Goal: Transaction & Acquisition: Purchase product/service

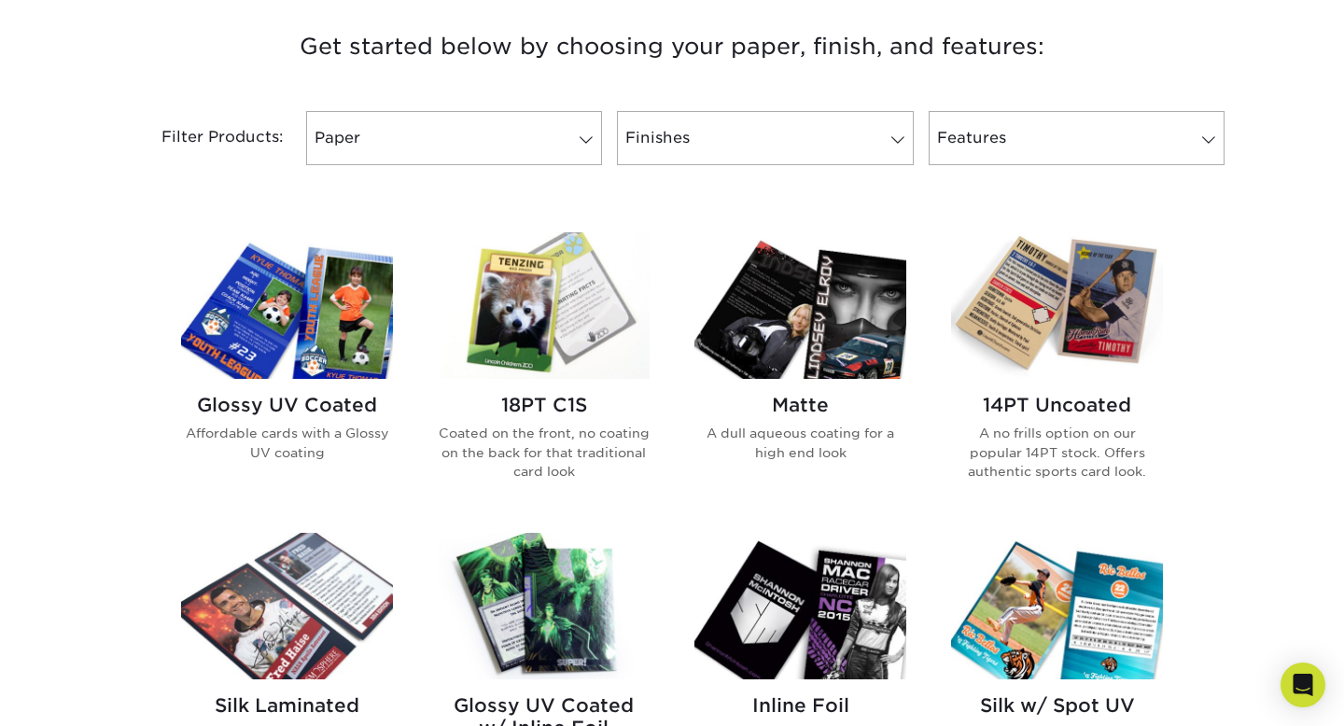
scroll to position [712, 0]
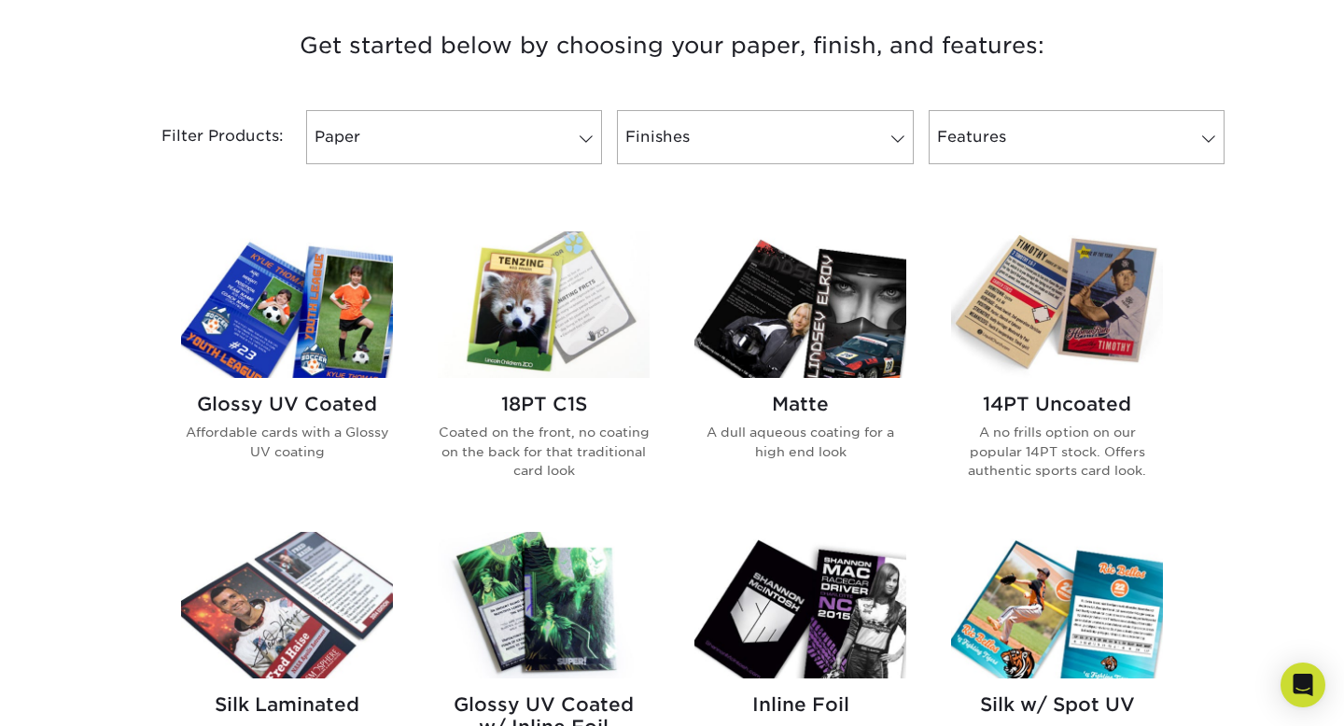
click at [282, 327] on img at bounding box center [287, 305] width 212 height 147
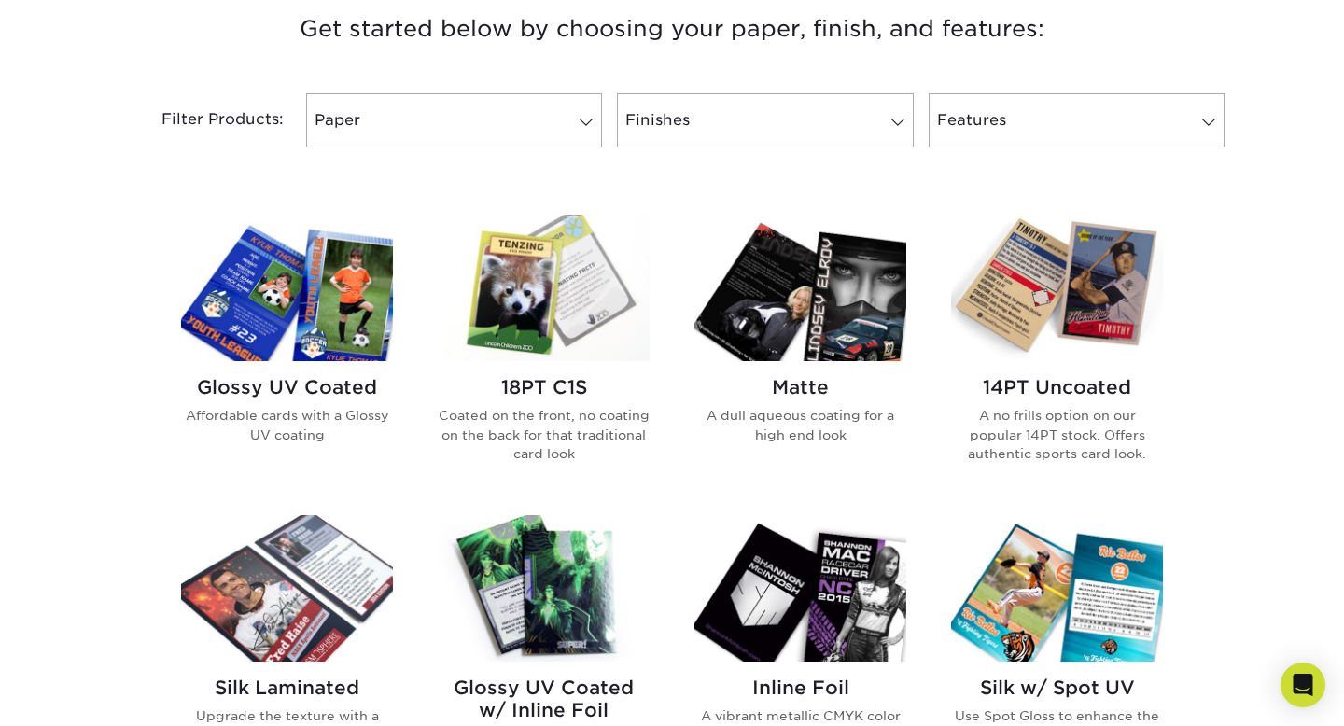
scroll to position [734, 0]
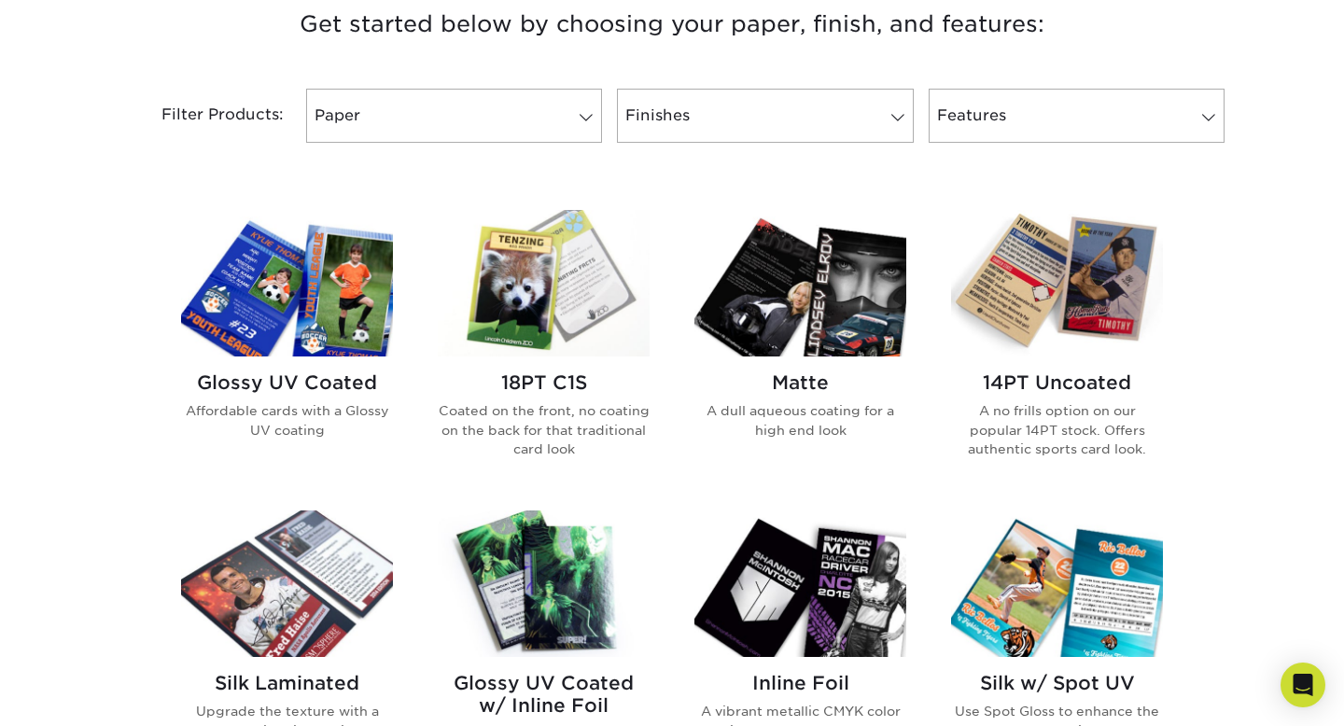
click at [1024, 305] on img at bounding box center [1057, 283] width 212 height 147
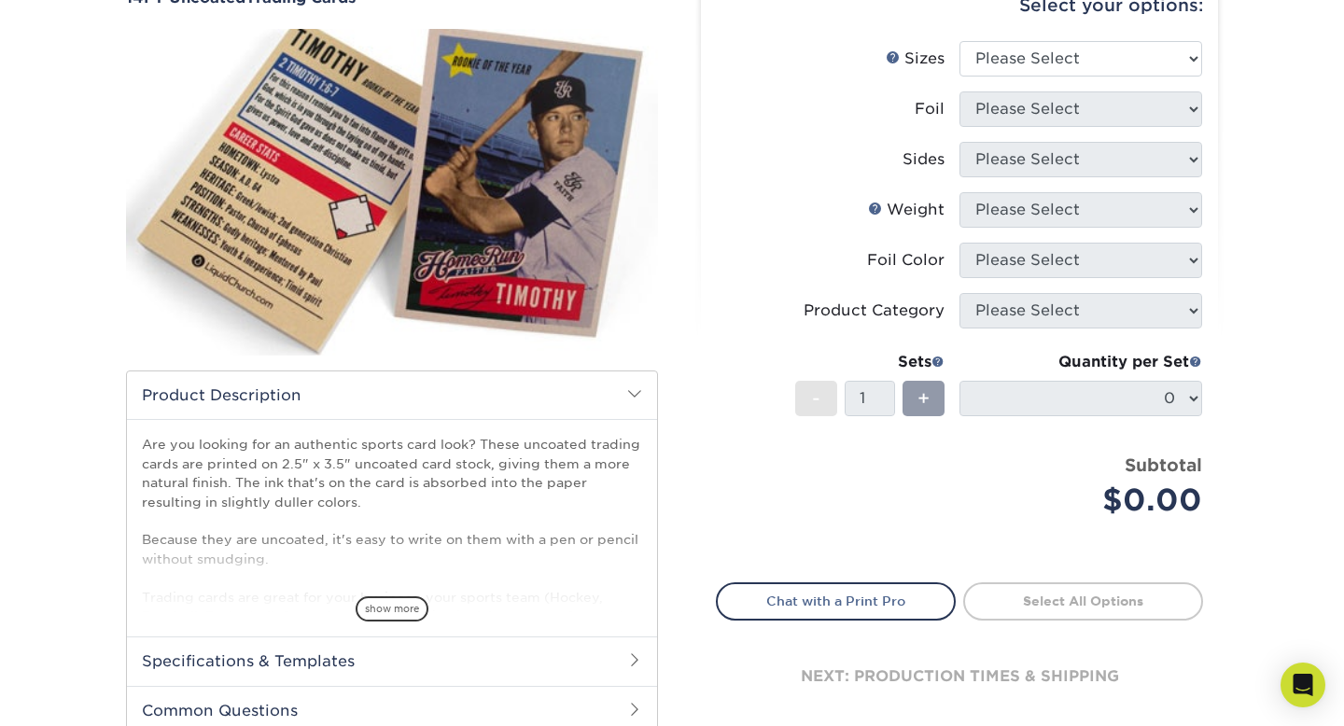
scroll to position [205, 0]
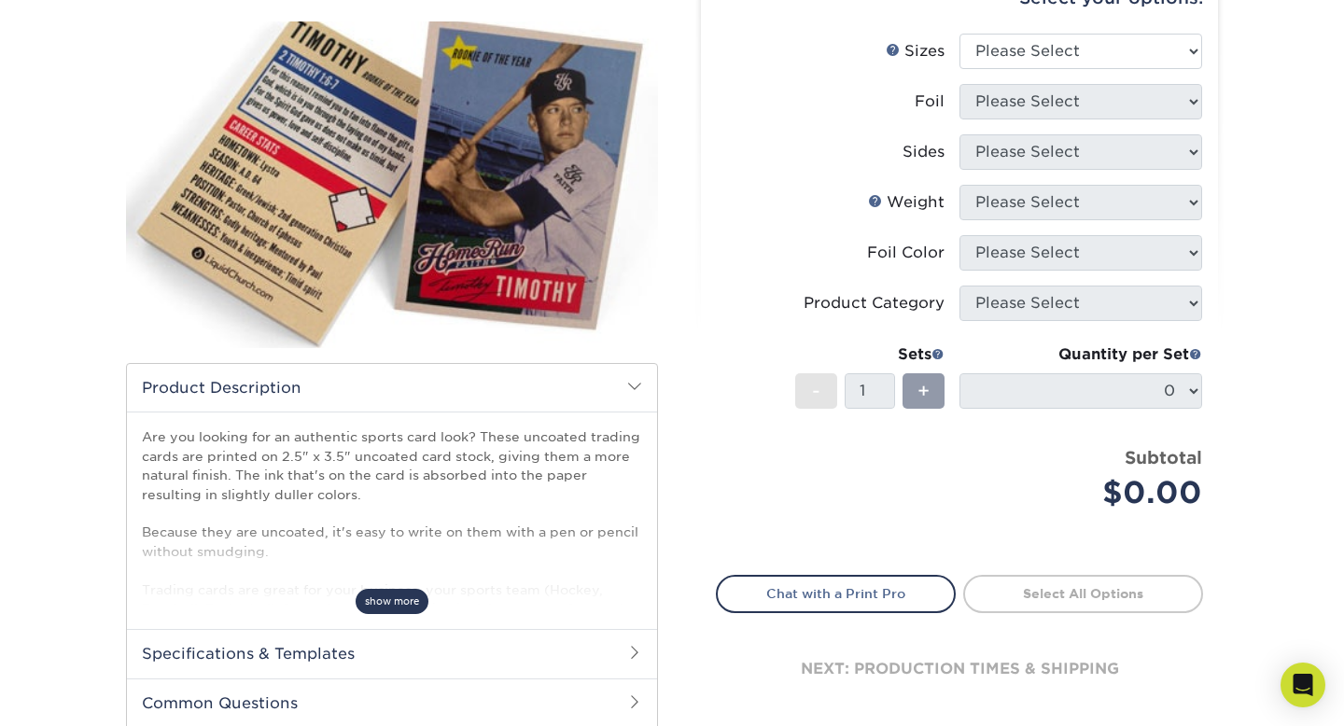
click at [393, 589] on span "show more" at bounding box center [392, 601] width 73 height 25
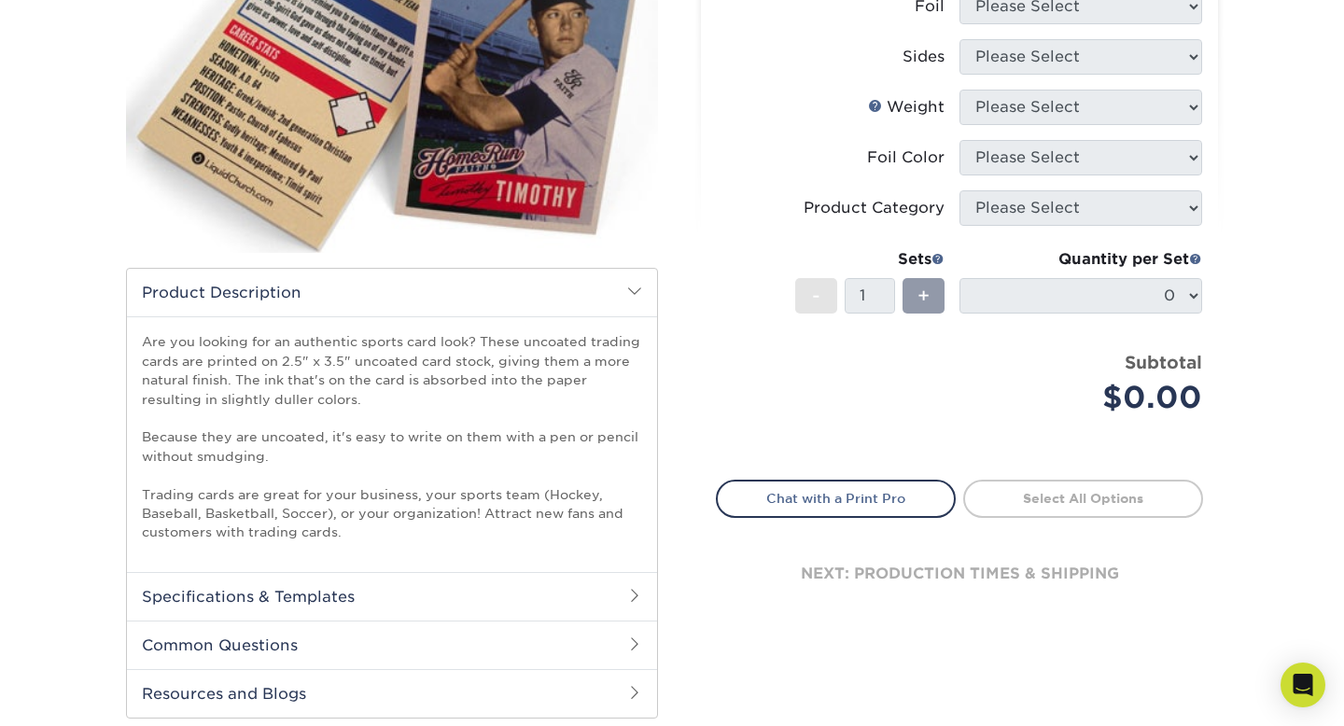
scroll to position [35, 0]
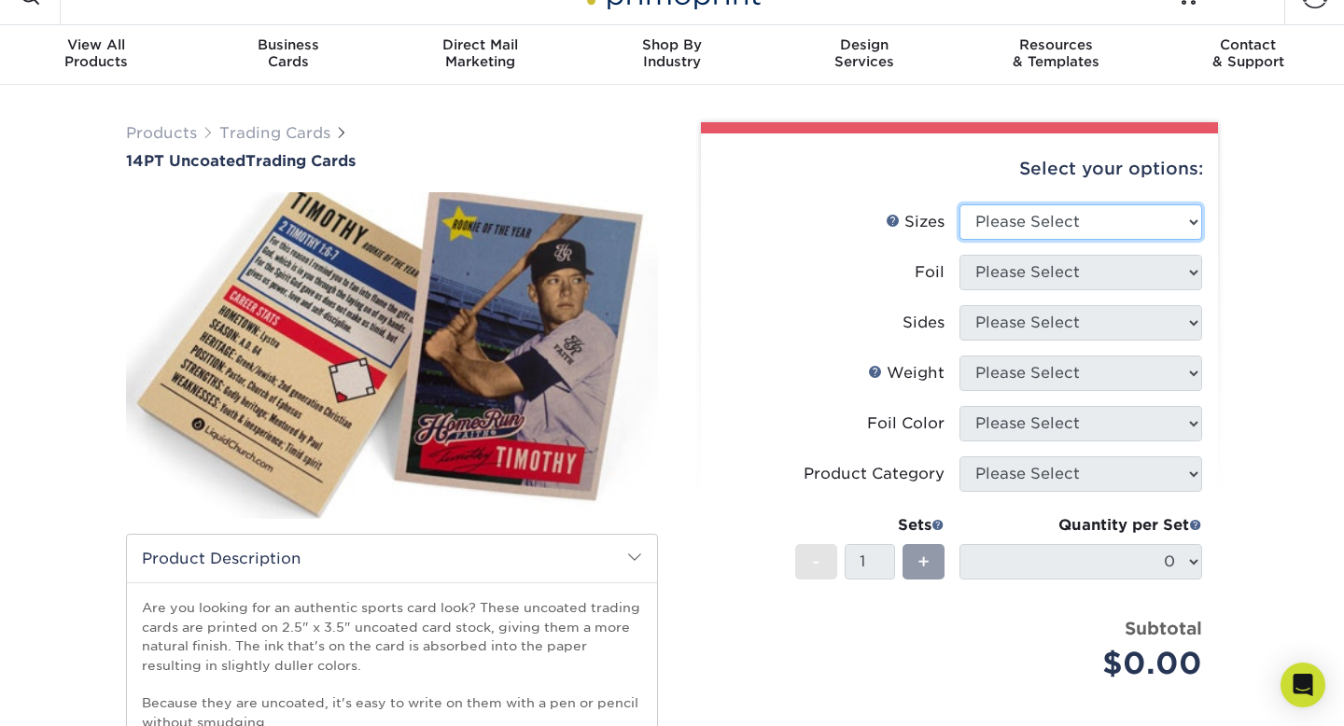
click at [1084, 232] on select "Please Select 2.5" x 3.5"" at bounding box center [1081, 221] width 243 height 35
select select "2.50x3.50"
click at [960, 204] on select "Please Select 2.5" x 3.5"" at bounding box center [1081, 221] width 243 height 35
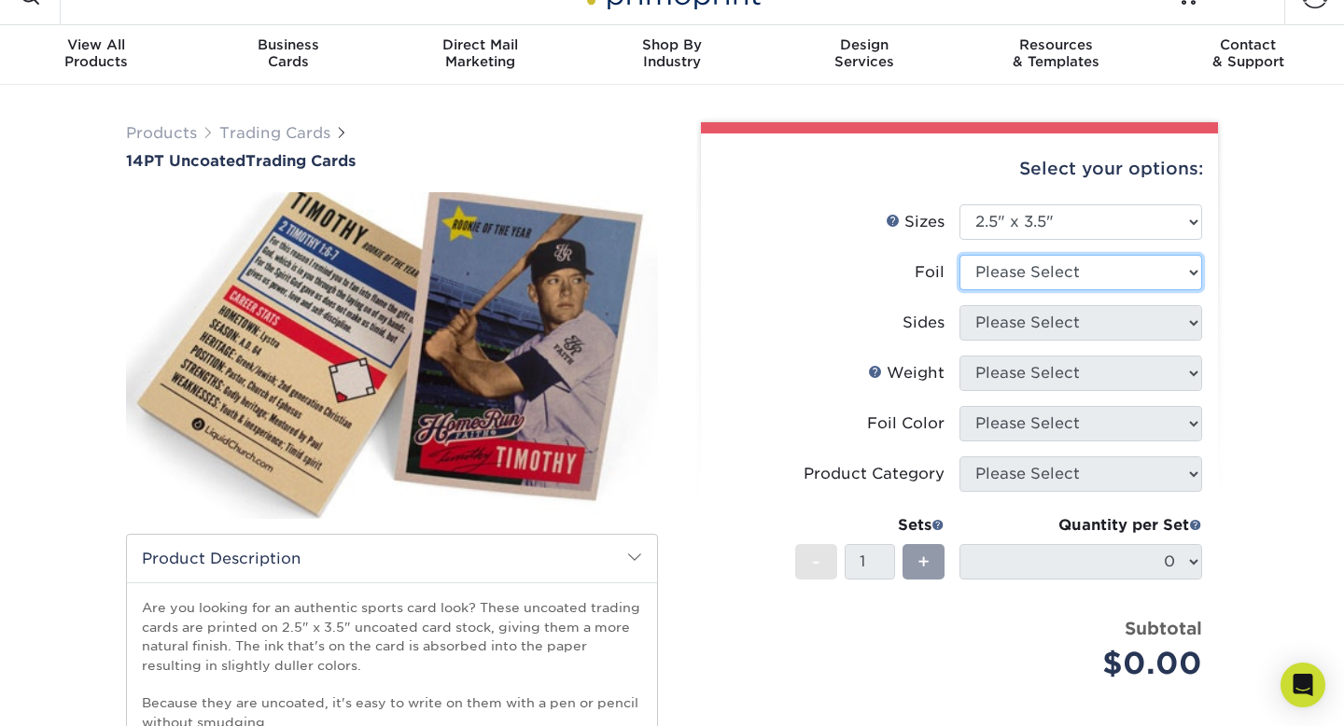
click at [1081, 264] on select "Please Select Yes No" at bounding box center [1081, 272] width 243 height 35
select select "0"
click at [960, 255] on select "Please Select Yes No" at bounding box center [1081, 272] width 243 height 35
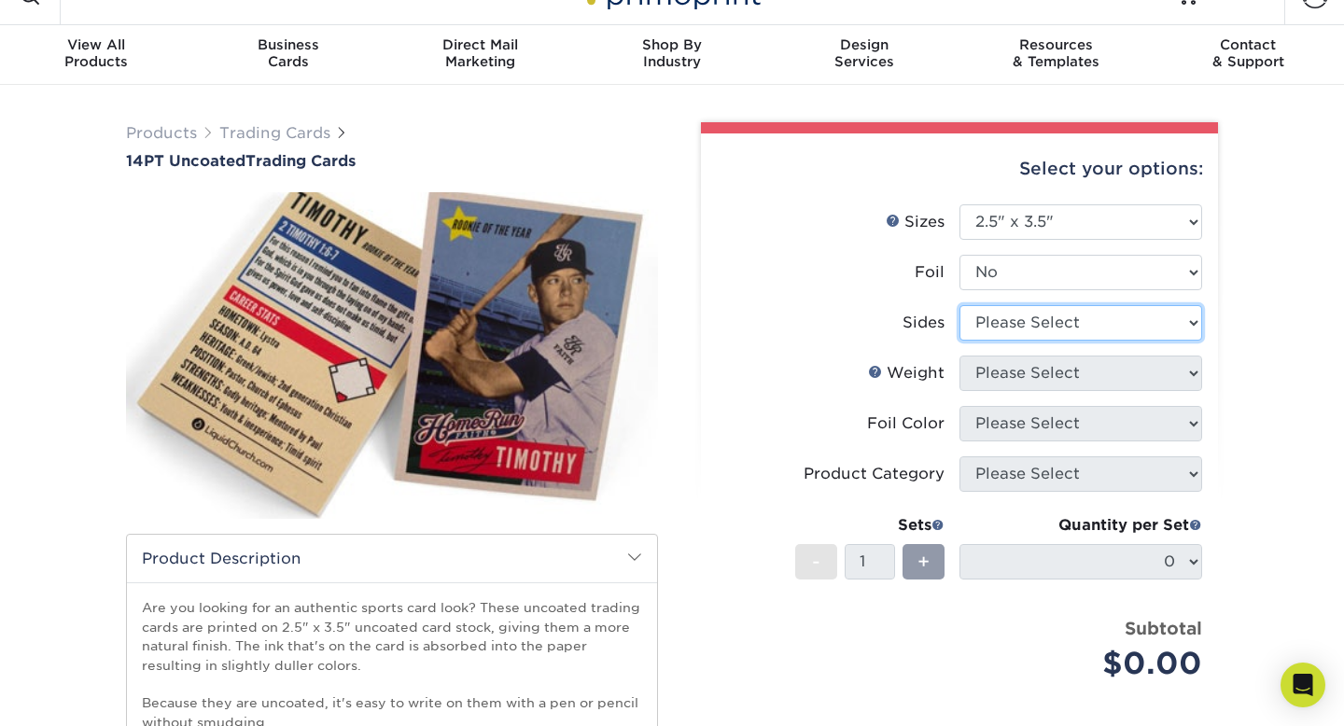
click at [1074, 333] on select "Please Select Print Both Sides Print Front Only" at bounding box center [1081, 322] width 243 height 35
select select "13abbda7-1d64-4f25-8bb2-c179b224825d"
click at [960, 305] on select "Please Select Print Both Sides Print Front Only" at bounding box center [1081, 322] width 243 height 35
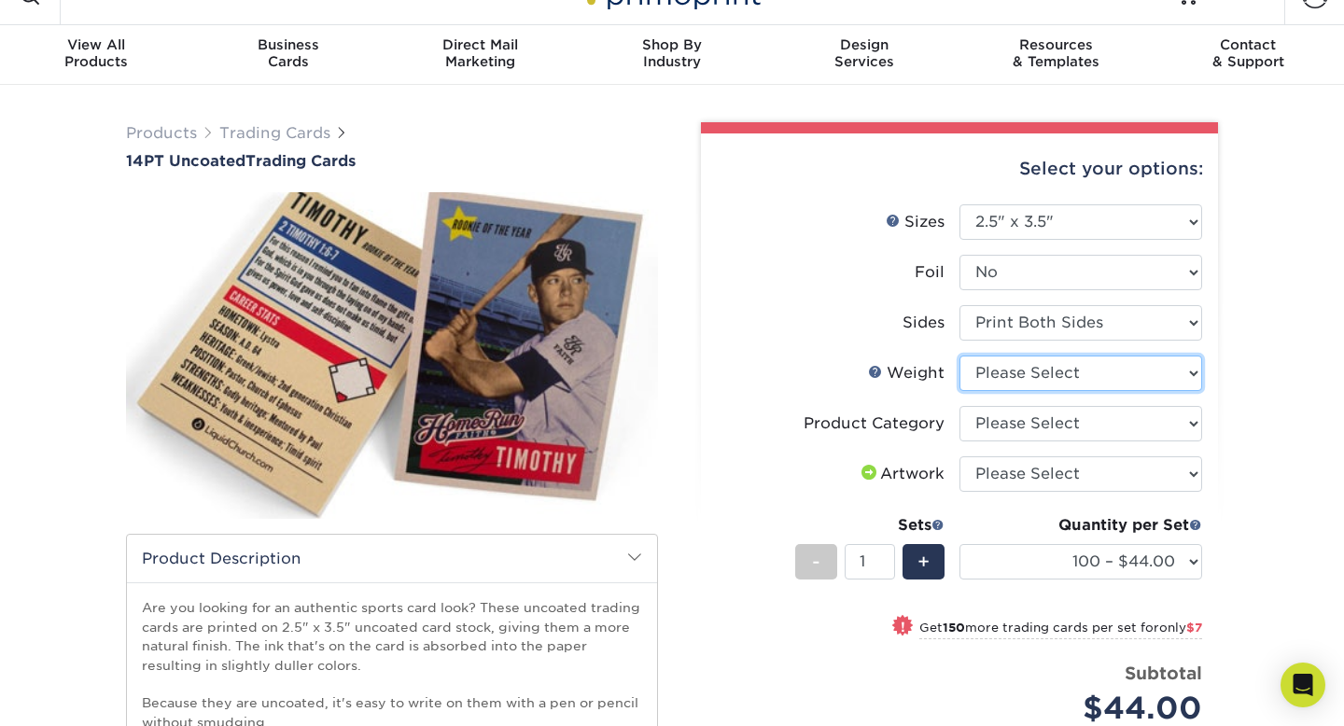
click at [1069, 375] on select "Please Select 14PT Uncoated" at bounding box center [1081, 373] width 243 height 35
select select "14PT Uncoated"
click at [960, 356] on select "Please Select 14PT Uncoated" at bounding box center [1081, 373] width 243 height 35
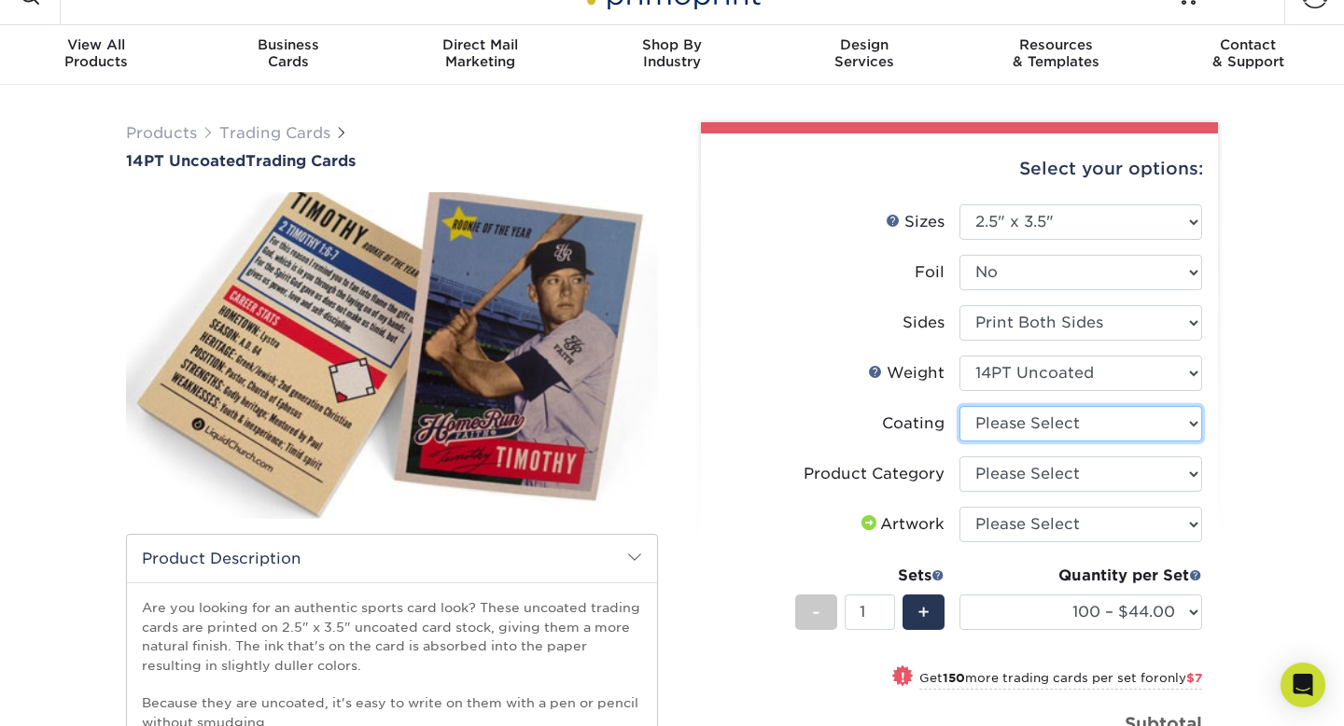
click at [1062, 425] on select at bounding box center [1081, 423] width 243 height 35
select select "3e7618de-abca-4bda-9f97-8b9129e913d8"
click at [960, 406] on select at bounding box center [1081, 423] width 243 height 35
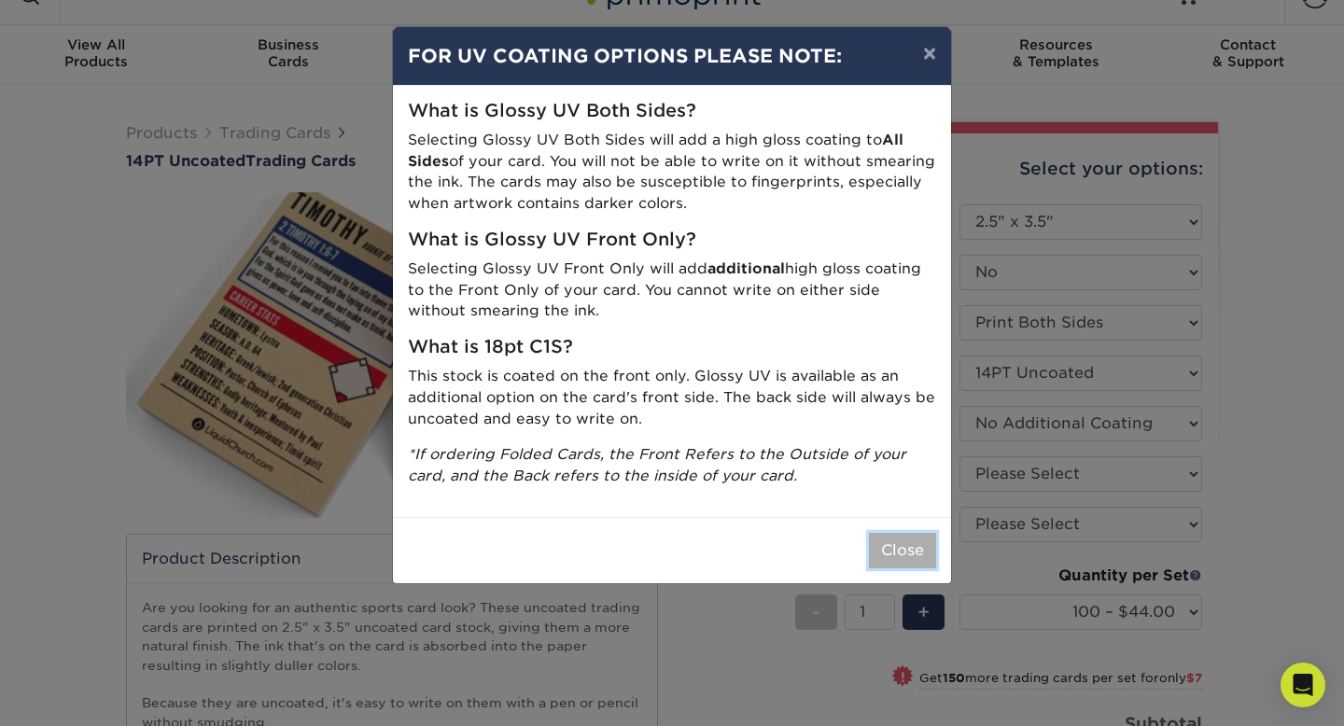
click at [901, 545] on button "Close" at bounding box center [902, 550] width 67 height 35
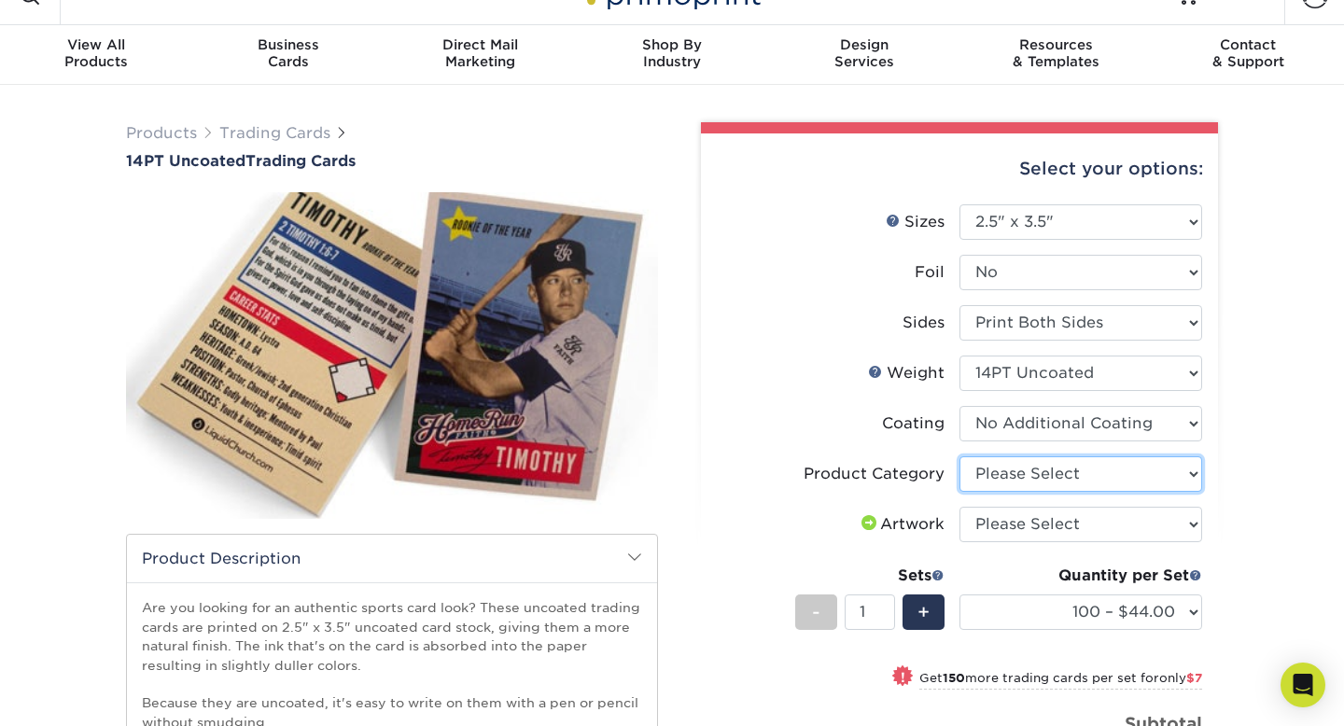
click at [1024, 470] on select "Please Select Trading Cards" at bounding box center [1081, 473] width 243 height 35
select select "c2f9bce9-36c2-409d-b101-c29d9d031e18"
click at [960, 456] on select "Please Select Trading Cards" at bounding box center [1081, 473] width 243 height 35
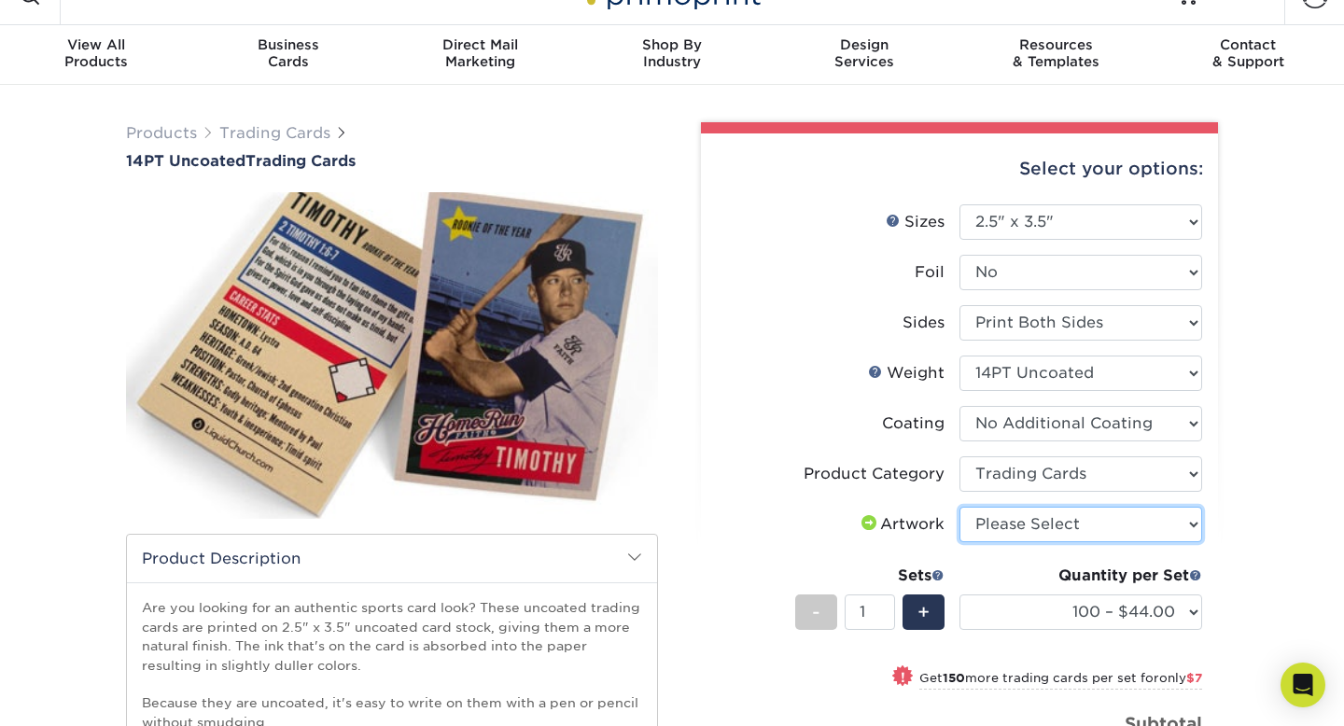
click at [1045, 523] on select "Please Select I will upload files I need a design - $100" at bounding box center [1081, 524] width 243 height 35
select select "upload"
click at [960, 507] on select "Please Select I will upload files I need a design - $100" at bounding box center [1081, 524] width 243 height 35
click at [1198, 453] on li "Coating" at bounding box center [959, 431] width 485 height 50
click at [1237, 444] on div "Products Trading Cards 14PT Uncoated Trading Cards show more Templates" at bounding box center [672, 572] width 1344 height 975
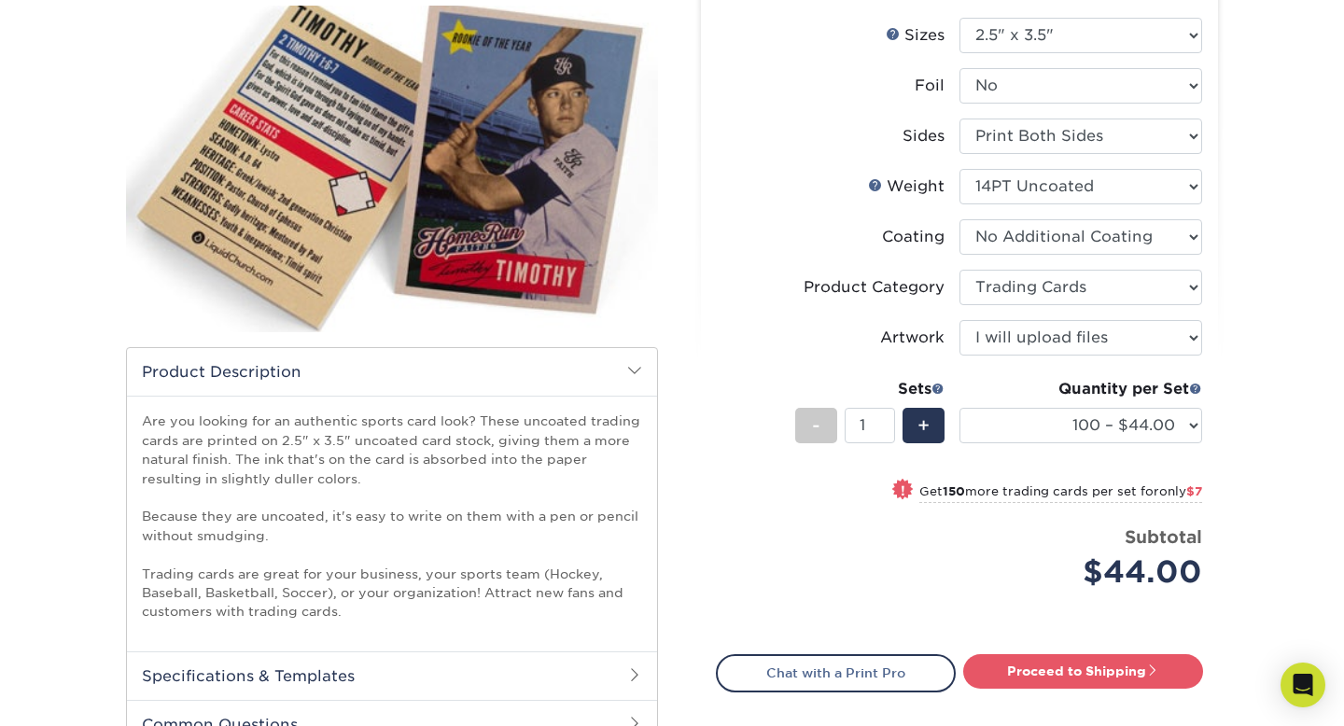
scroll to position [223, 0]
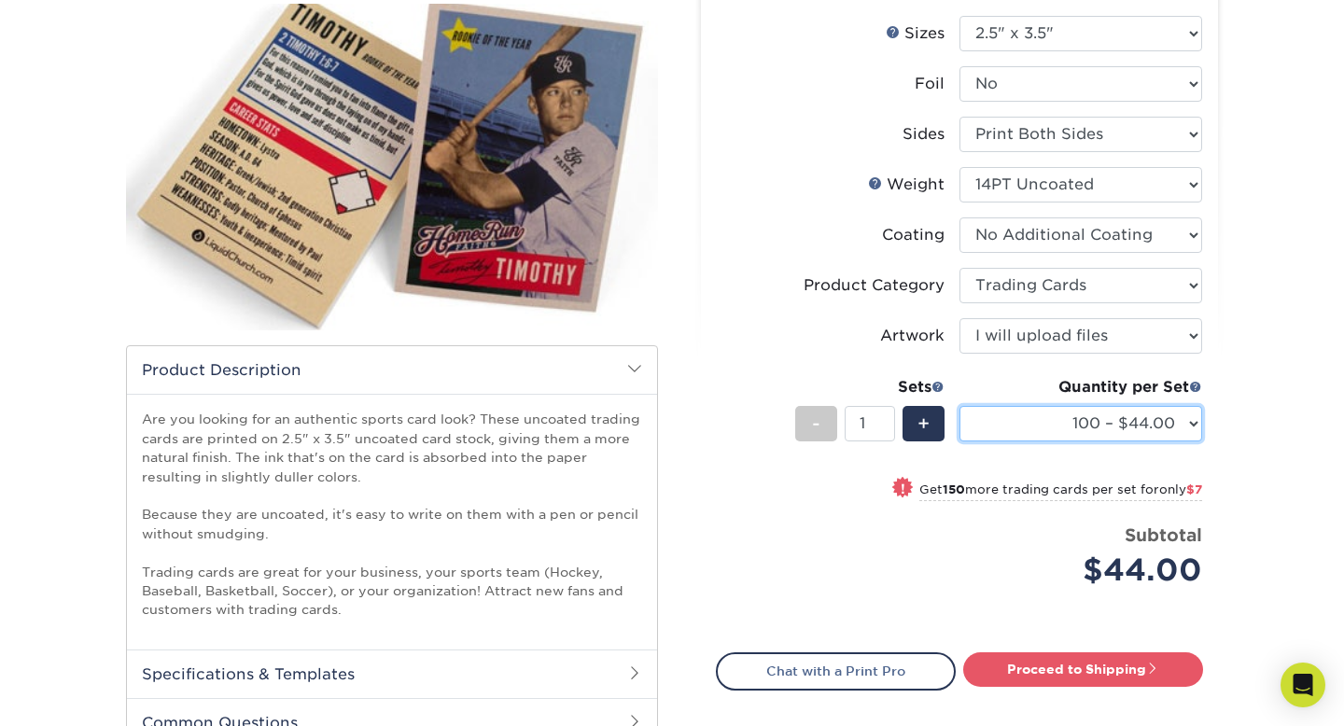
click at [1168, 419] on select "100 – $44.00 250 – $51.00 500 – $54.00 1000 – $78.00 2500 – $148.00 5000 – $198…" at bounding box center [1081, 423] width 243 height 35
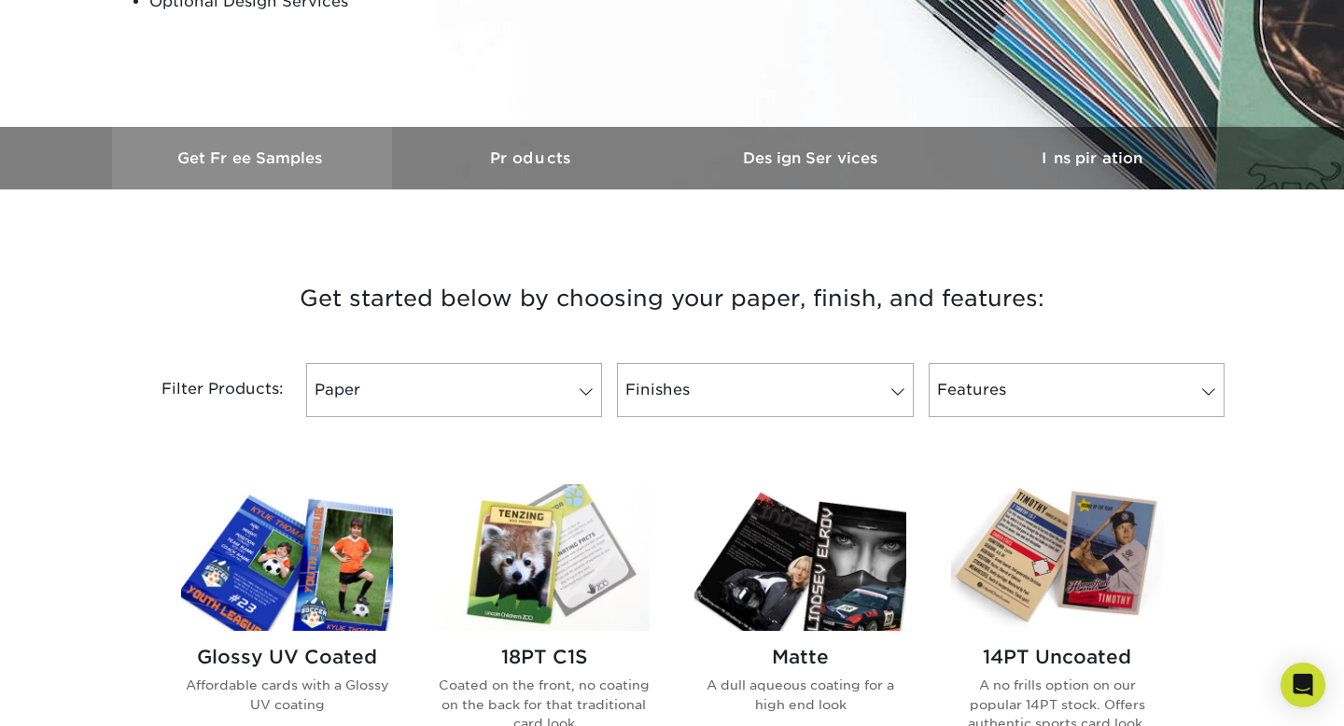
scroll to position [654, 0]
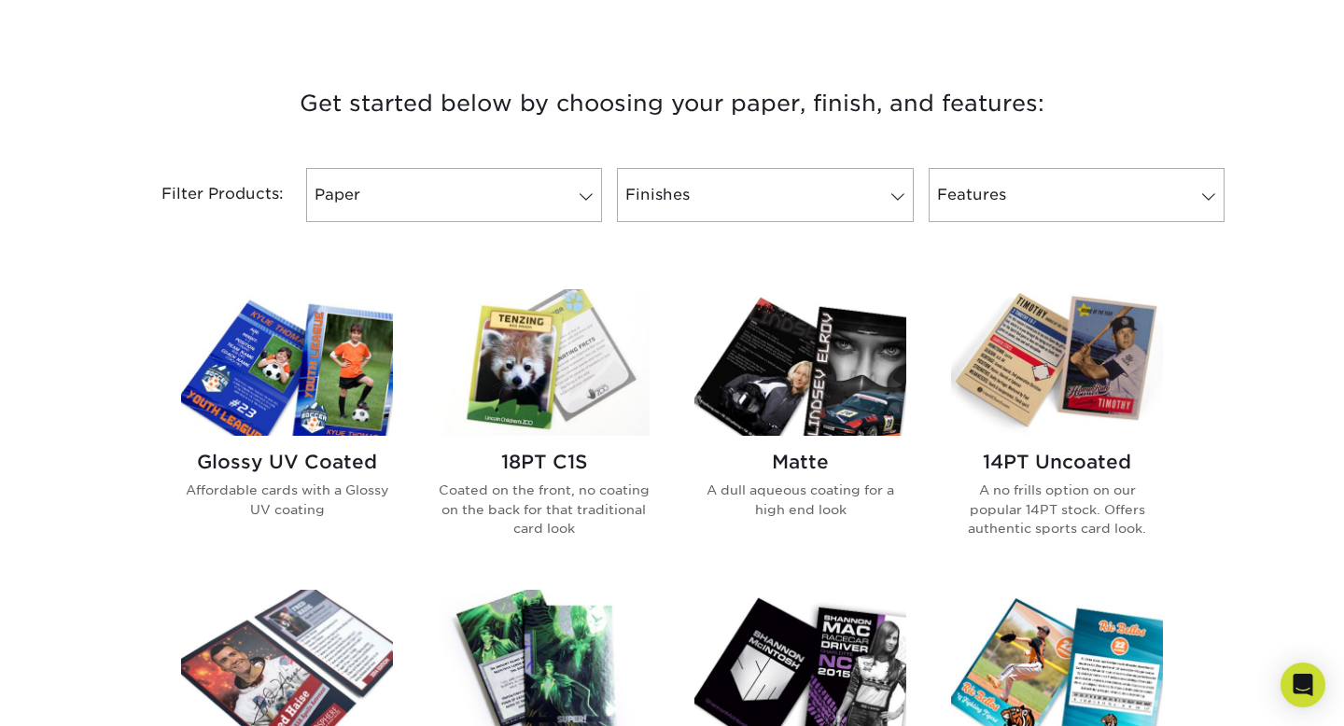
click at [302, 341] on img at bounding box center [287, 362] width 212 height 147
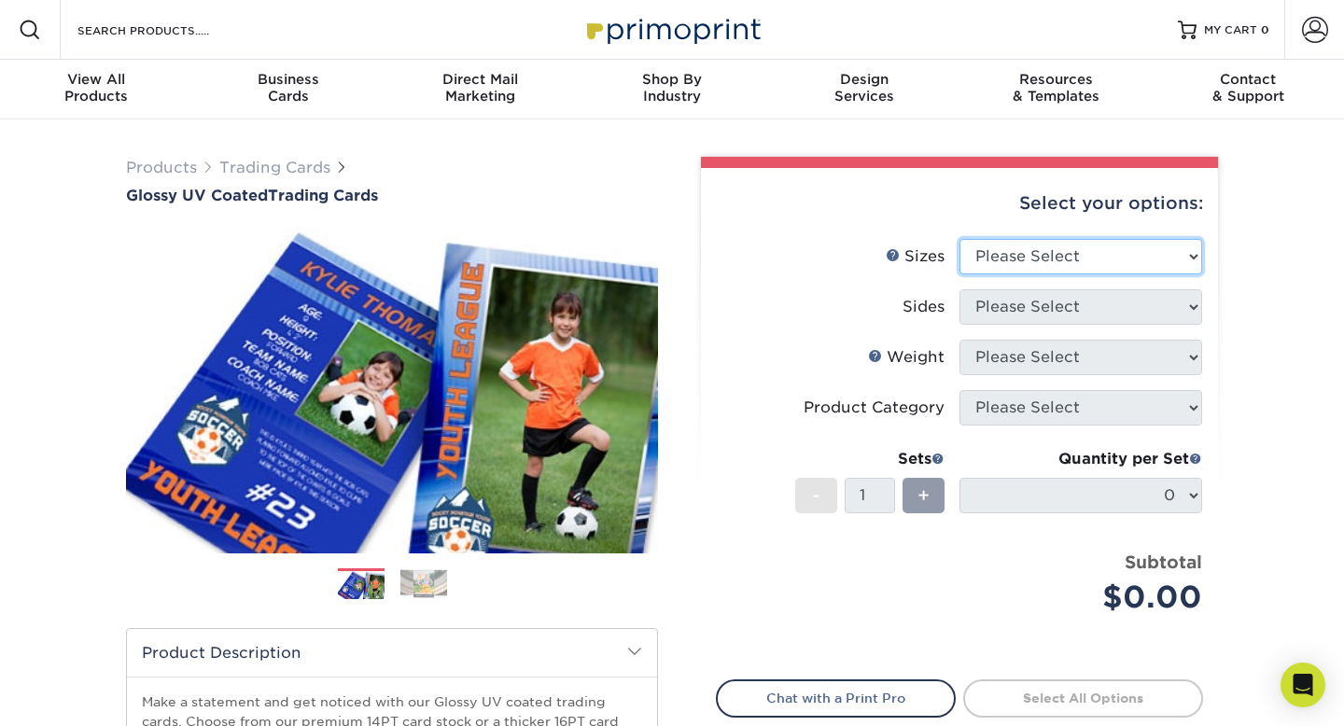
click at [1074, 267] on select "Please Select 2.5" x 3.5"" at bounding box center [1081, 256] width 243 height 35
select select "2.50x3.50"
click at [960, 239] on select "Please Select 2.5" x 3.5"" at bounding box center [1081, 256] width 243 height 35
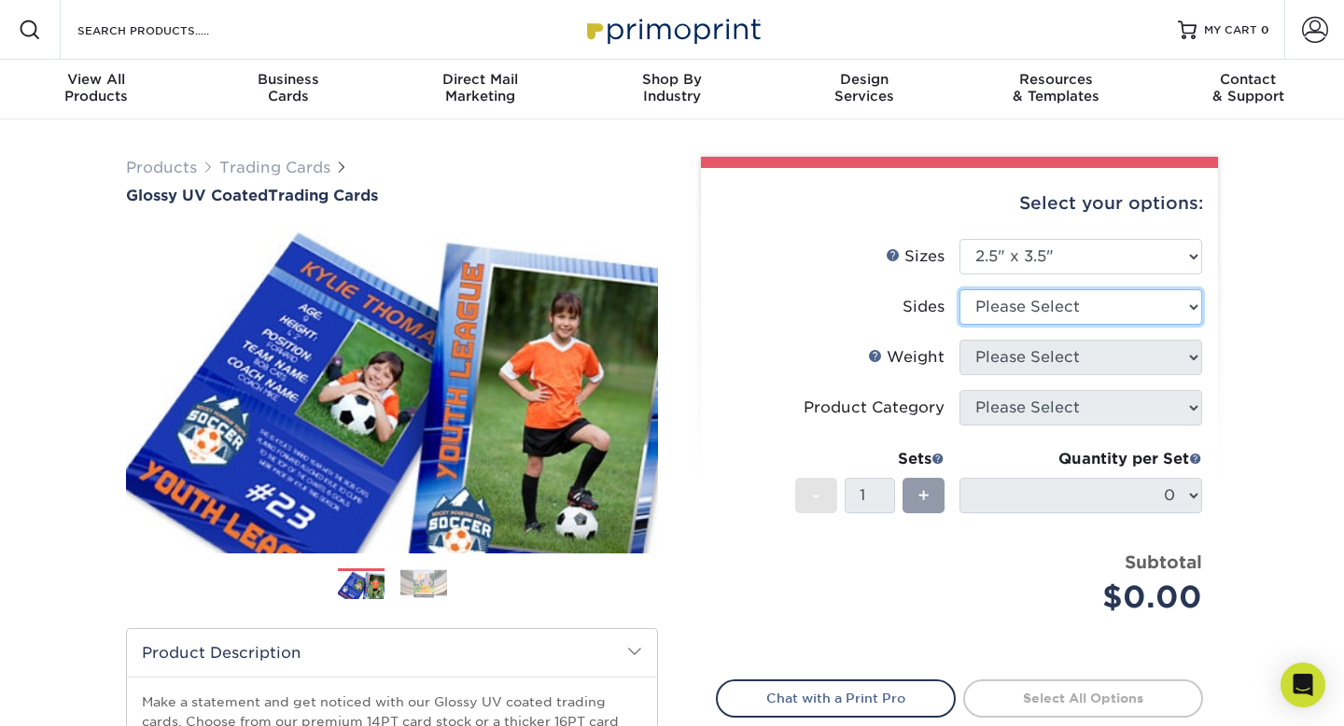
click at [1071, 304] on select "Please Select Print Both Sides Print Front Only" at bounding box center [1081, 306] width 243 height 35
select select "13abbda7-1d64-4f25-8bb2-c179b224825d"
click at [960, 289] on select "Please Select Print Both Sides Print Front Only" at bounding box center [1081, 306] width 243 height 35
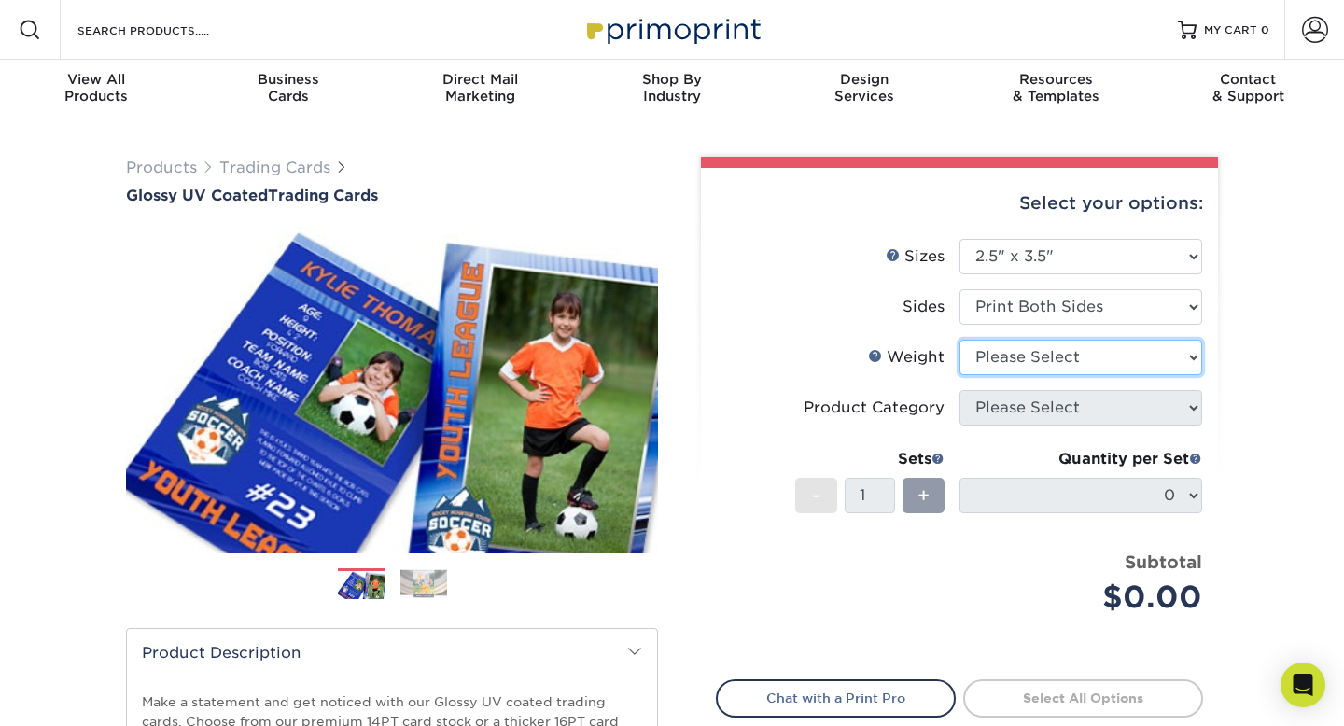
click at [1066, 362] on select "Please Select 16PT 14PT 18PT C1S" at bounding box center [1081, 357] width 243 height 35
select select "16PT"
click at [960, 340] on select "Please Select 16PT 14PT 18PT C1S" at bounding box center [1081, 357] width 243 height 35
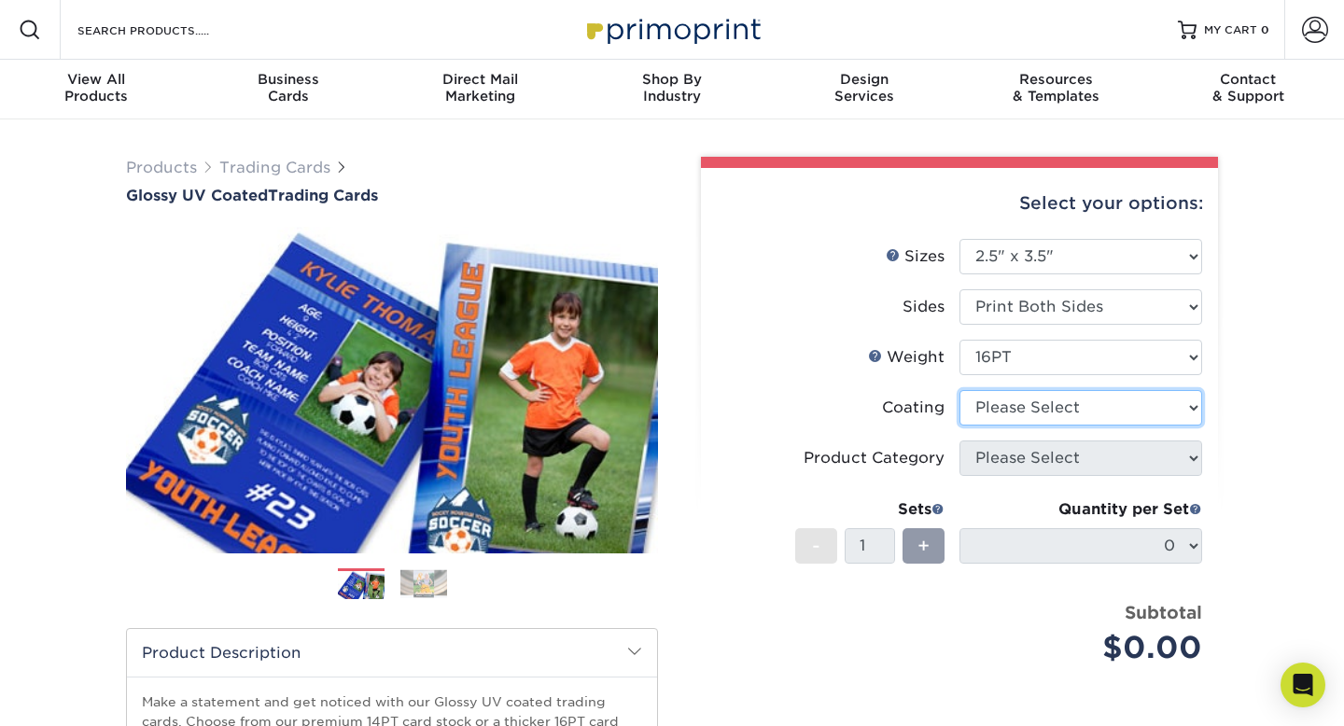
click at [1076, 401] on select at bounding box center [1081, 407] width 243 height 35
select select "1e8116af-acfc-44b1-83dc-8181aa338834"
click at [960, 390] on select at bounding box center [1081, 407] width 243 height 35
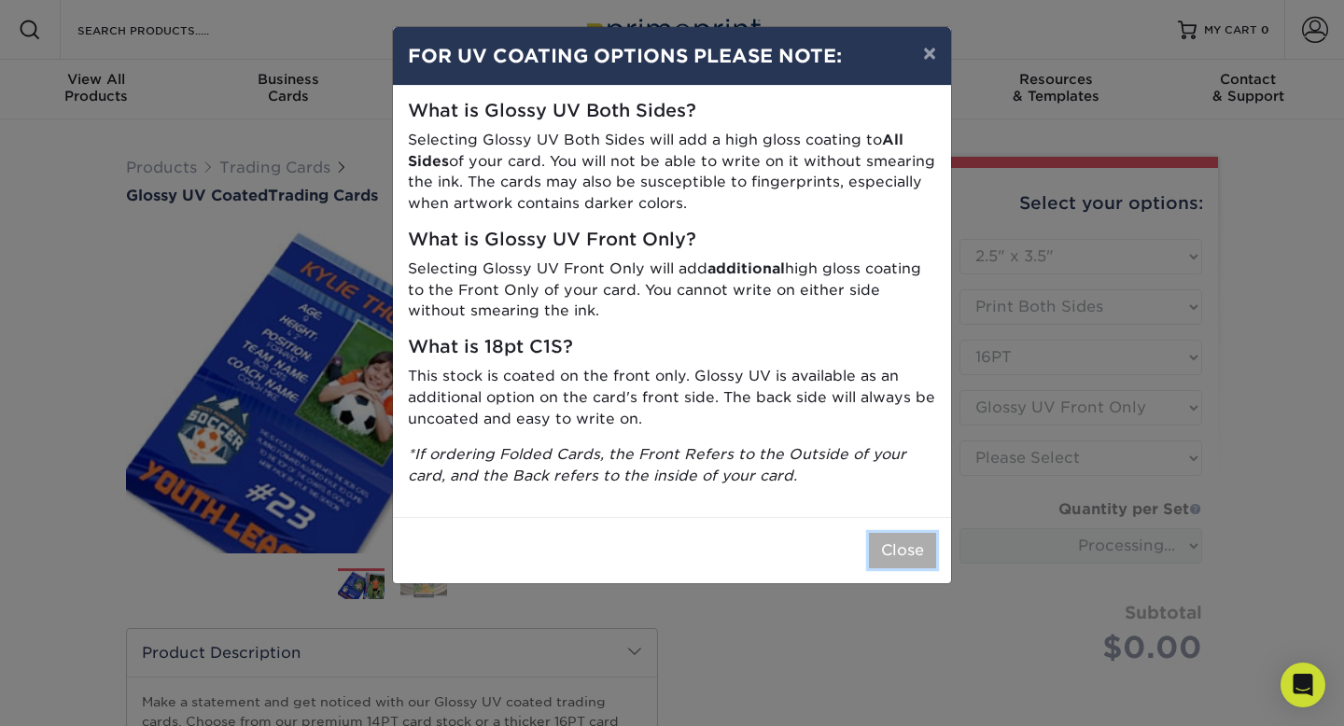
click at [891, 550] on button "Close" at bounding box center [902, 550] width 67 height 35
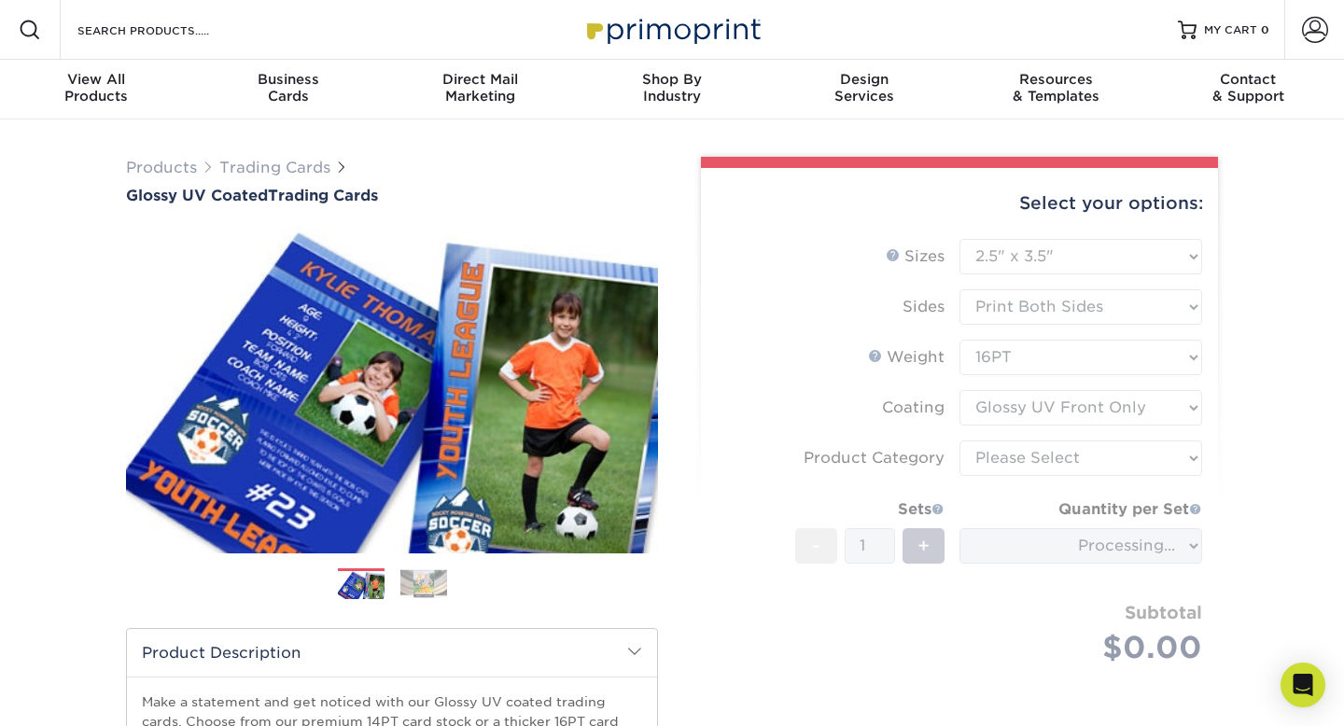
click at [1012, 459] on form "Sizes Help Sizes Please Select 2.5" x 3.5" Sides Please Select 16PT - 1" at bounding box center [959, 474] width 487 height 470
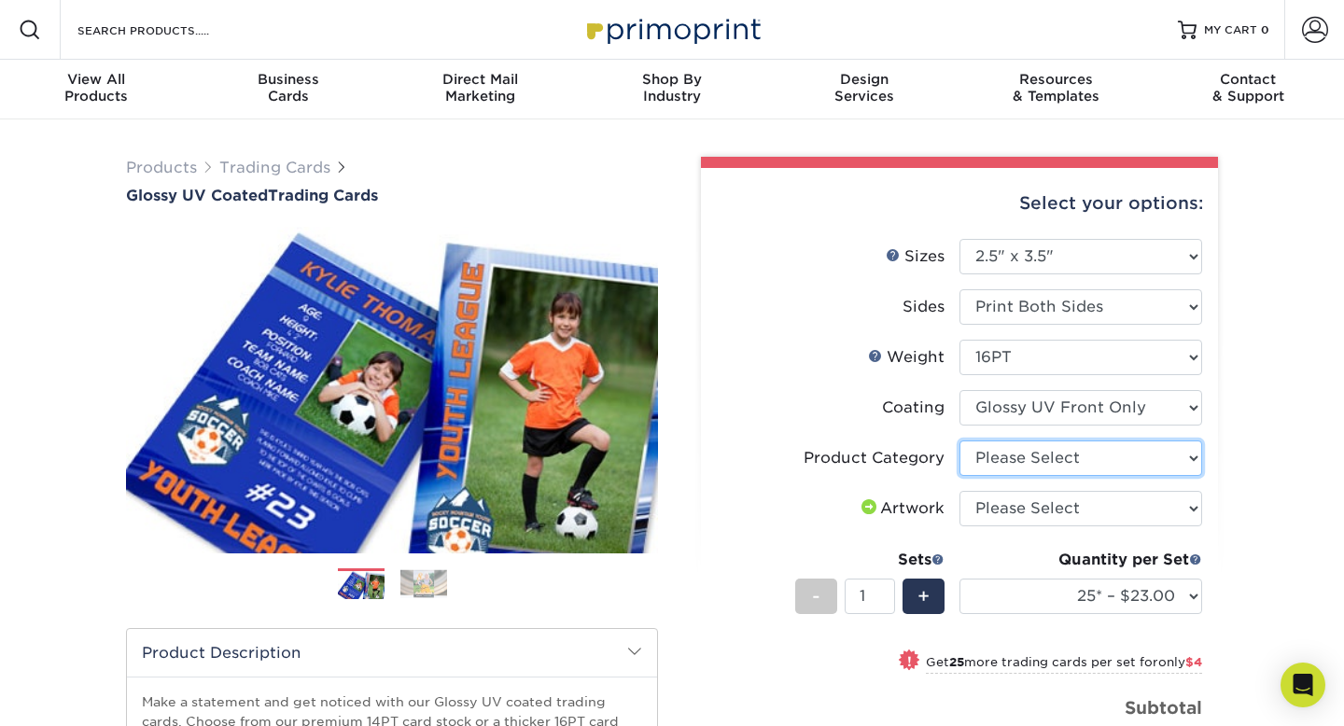
click at [1021, 465] on select "Please Select Trading Cards" at bounding box center [1081, 458] width 243 height 35
select select "c2f9bce9-36c2-409d-b101-c29d9d031e18"
click at [960, 441] on select "Please Select Trading Cards" at bounding box center [1081, 458] width 243 height 35
click at [1030, 508] on select "Please Select I will upload files I need a design - $100" at bounding box center [1081, 508] width 243 height 35
select select "upload"
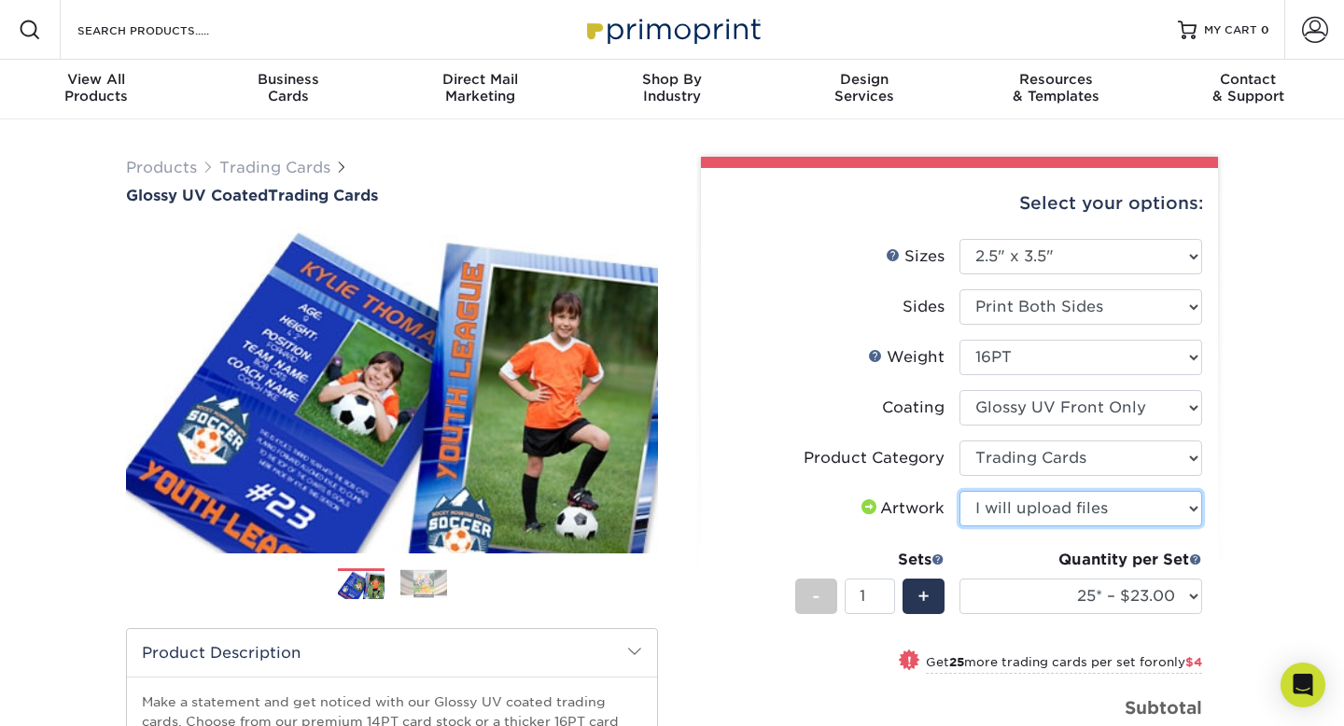
click at [960, 491] on select "Please Select I will upload files I need a design - $100" at bounding box center [1081, 508] width 243 height 35
click at [1297, 502] on div "Products Trading Cards Glossy UV Coated Trading Cards Previous Next /" at bounding box center [672, 617] width 1344 height 997
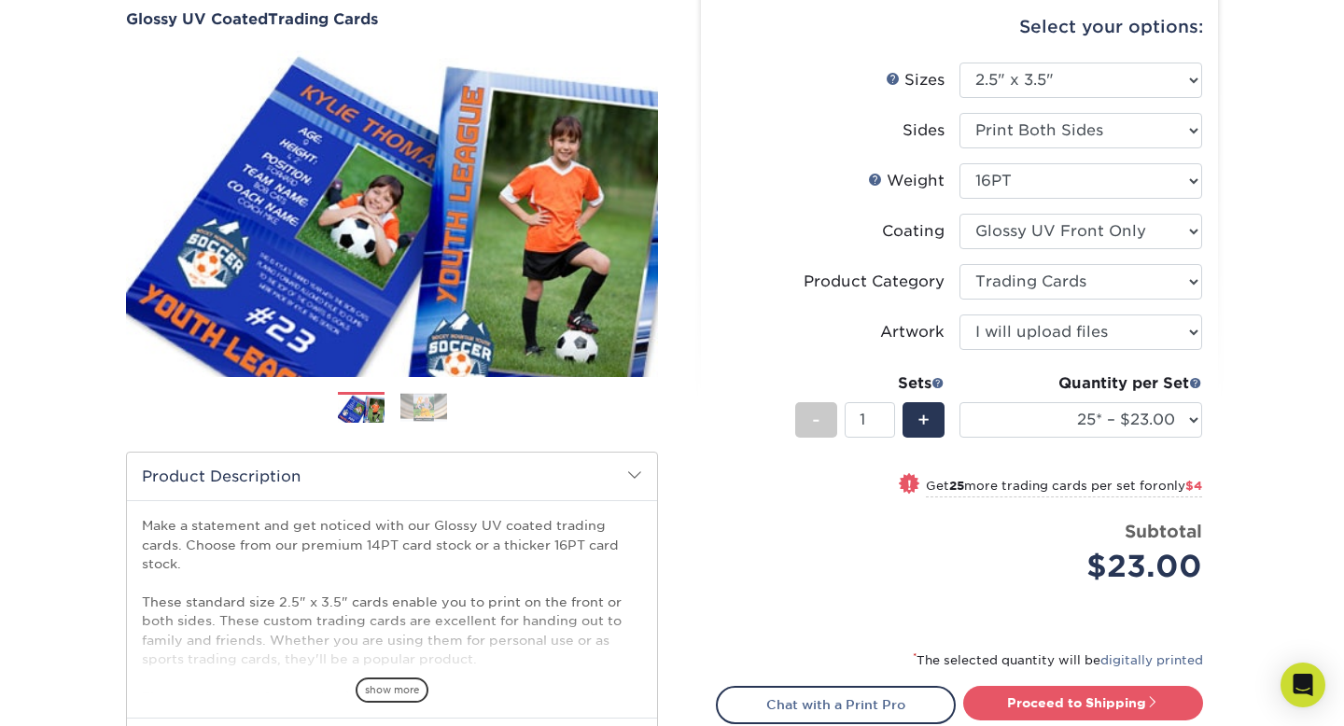
scroll to position [178, 0]
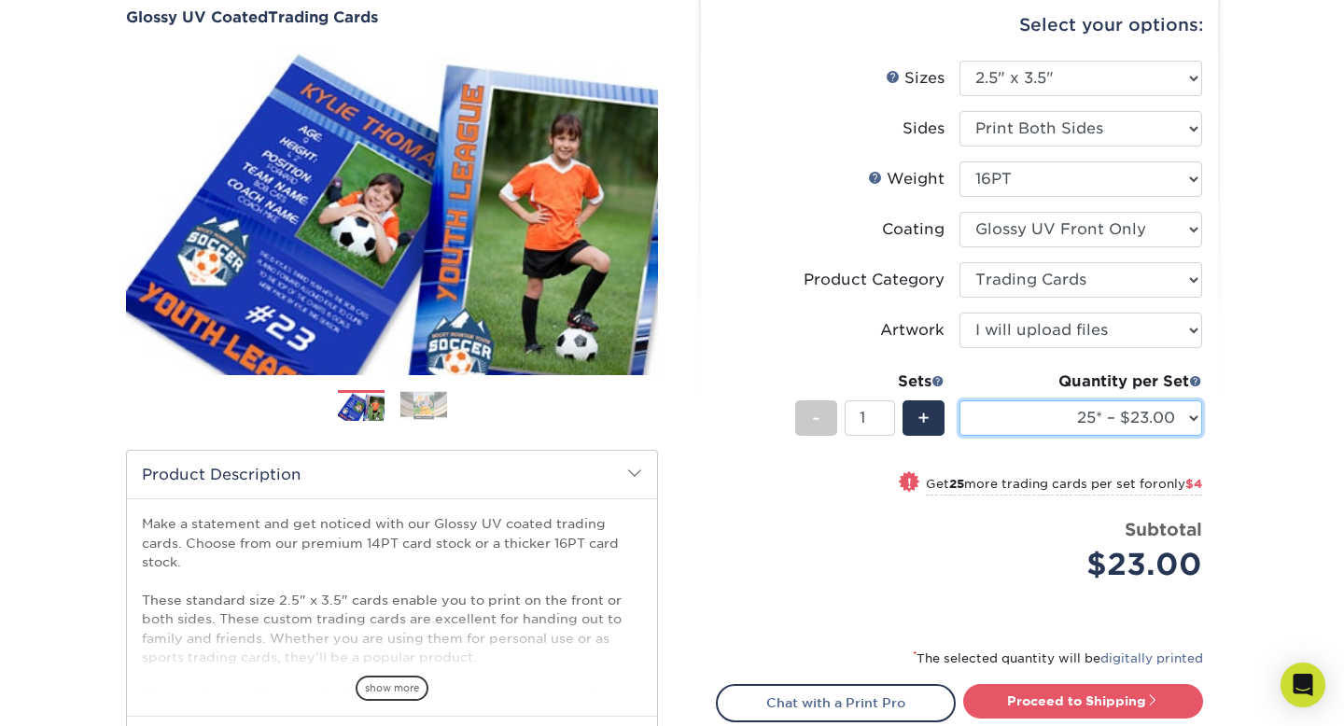
click at [1182, 422] on select "25* – $23.00 50* – $27.00 75* – $33.00 100* – $37.00 250* – $47.00 500 – $58.00…" at bounding box center [1081, 417] width 243 height 35
click at [960, 400] on select "25* – $23.00 50* – $27.00 75* – $33.00 100* – $37.00 250* – $47.00 500 – $58.00…" at bounding box center [1081, 417] width 243 height 35
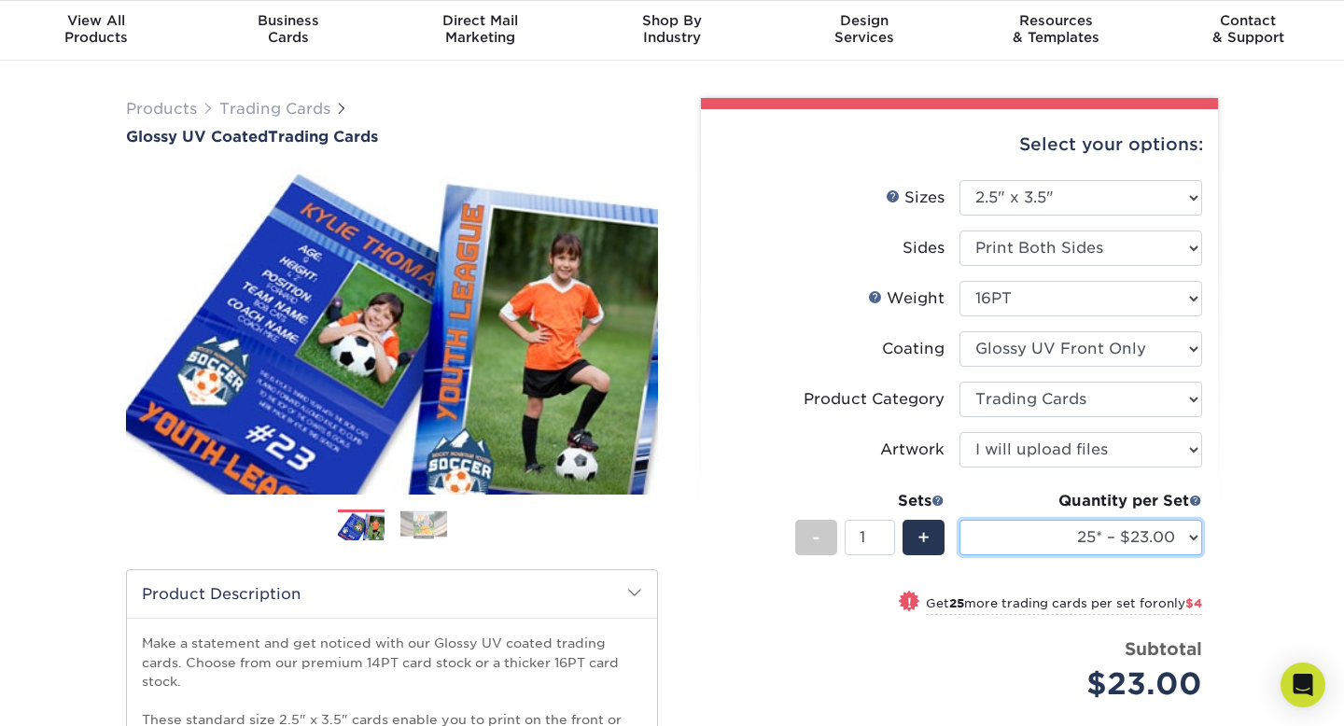
scroll to position [63, 0]
